Goal: Transaction & Acquisition: Subscribe to service/newsletter

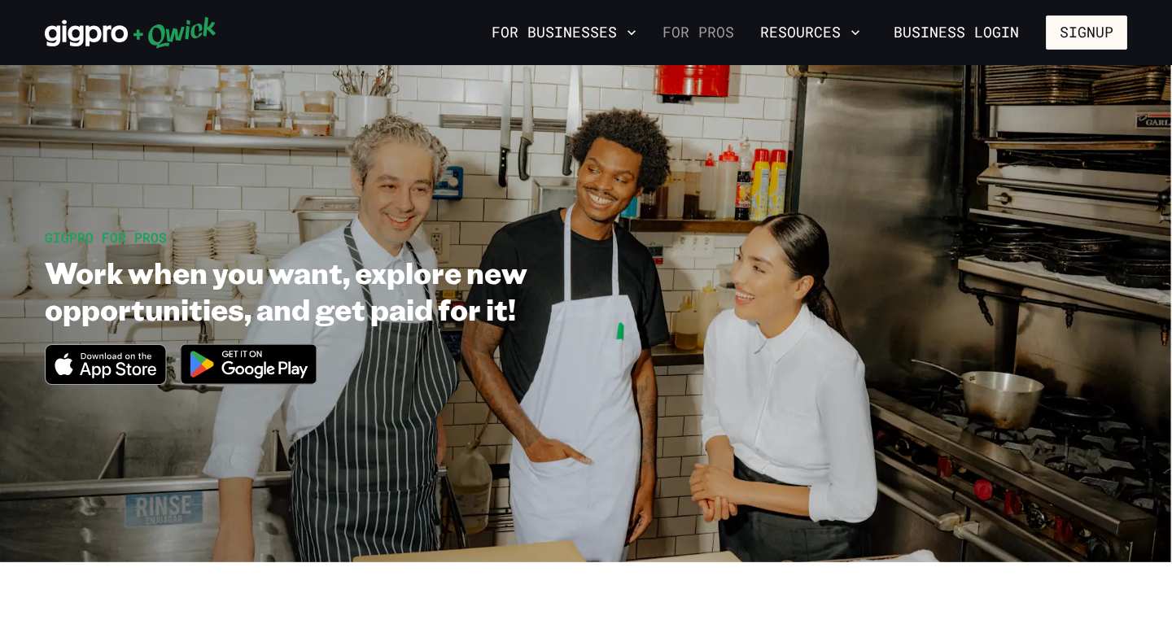
click at [730, 39] on link "For Pros" at bounding box center [698, 33] width 85 height 28
click at [697, 42] on link "For Pros" at bounding box center [698, 33] width 85 height 28
click at [1080, 35] on button "Signup" at bounding box center [1086, 32] width 81 height 34
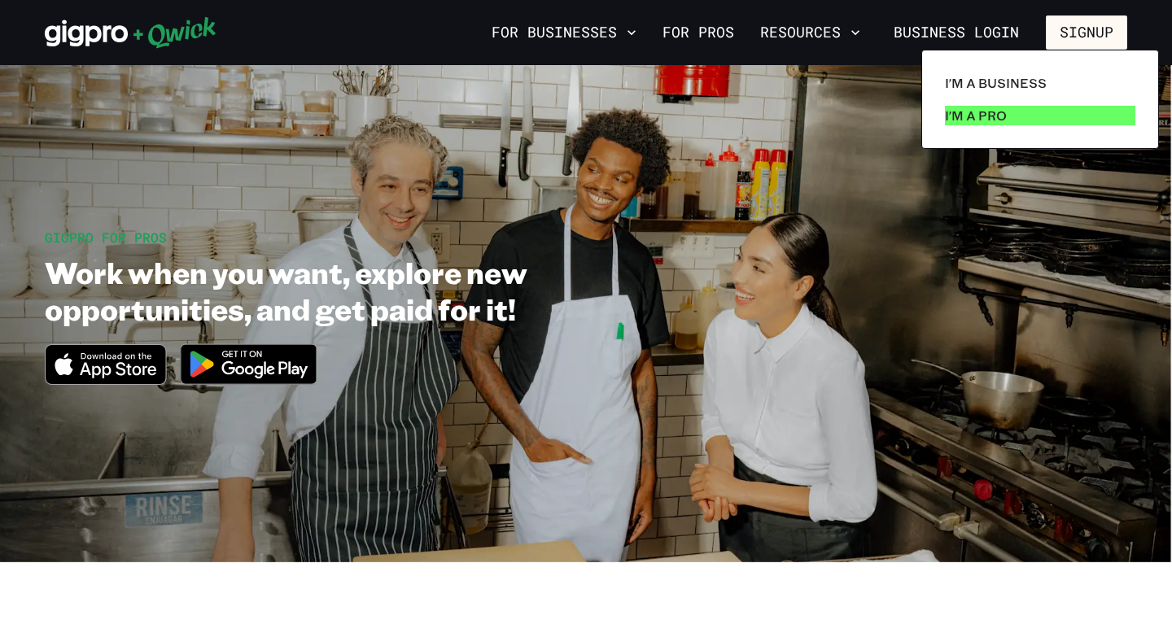
click at [1004, 113] on p "I'm a Pro" at bounding box center [976, 116] width 62 height 20
click at [1003, 118] on p "I'm a Pro" at bounding box center [976, 116] width 62 height 20
click at [815, 163] on div at bounding box center [586, 316] width 1172 height 633
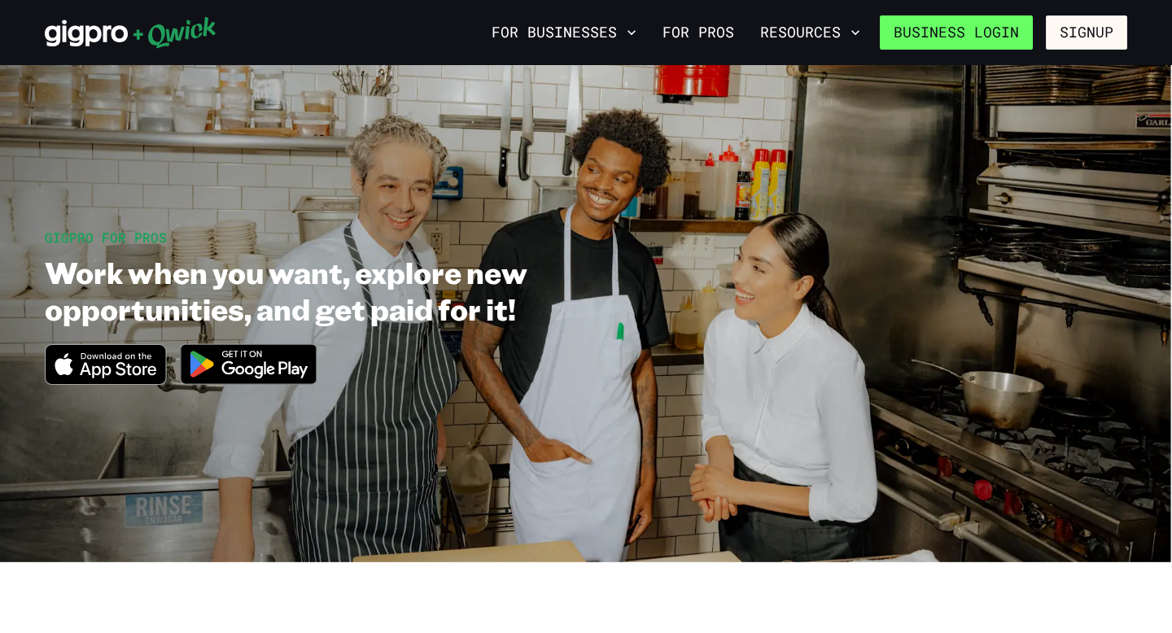
click at [987, 21] on link "Business Login" at bounding box center [956, 32] width 153 height 34
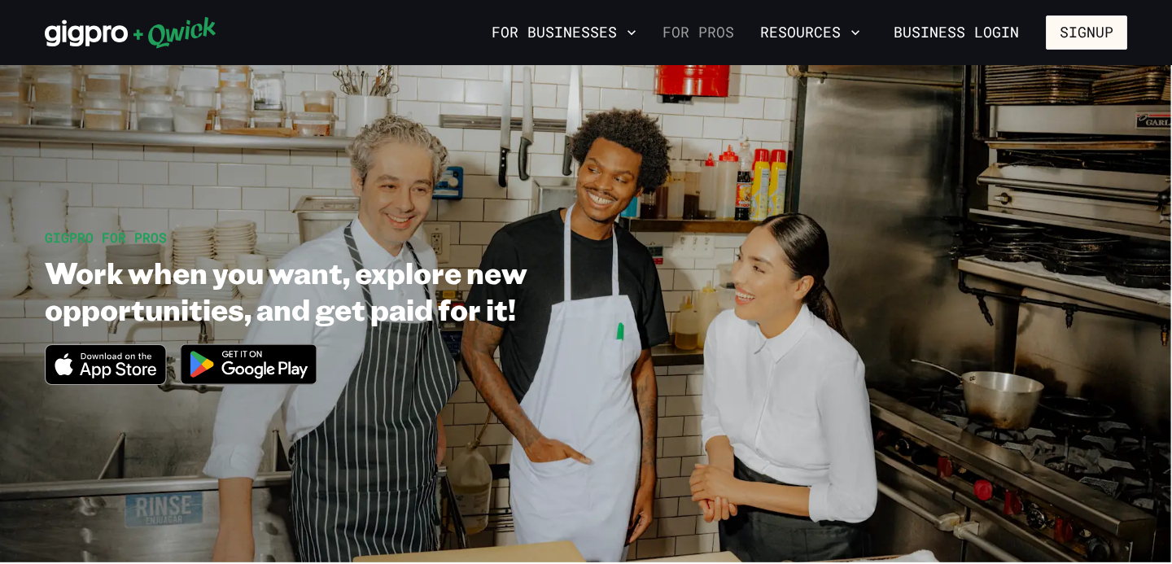
click at [710, 37] on link "For Pros" at bounding box center [698, 33] width 85 height 28
